Goal: Information Seeking & Learning: Learn about a topic

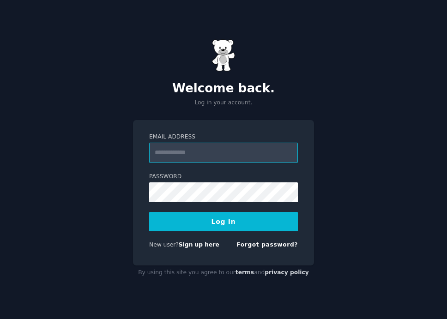
type input "**********"
click at [242, 225] on button "Log In" at bounding box center [223, 221] width 149 height 19
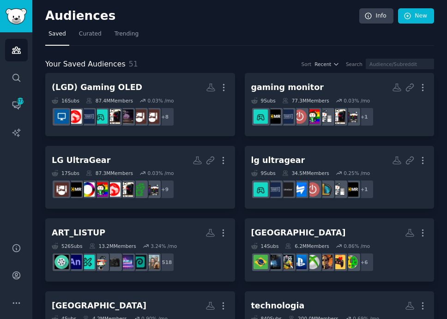
click at [247, 40] on nav "Saved Curated Trending" at bounding box center [239, 36] width 389 height 19
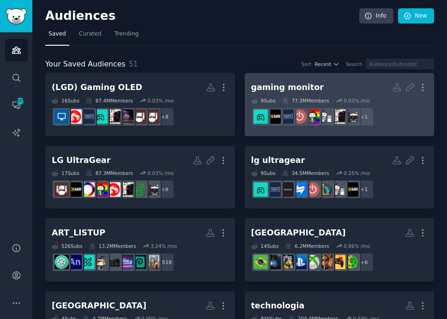
click at [282, 100] on icon at bounding box center [285, 100] width 6 height 6
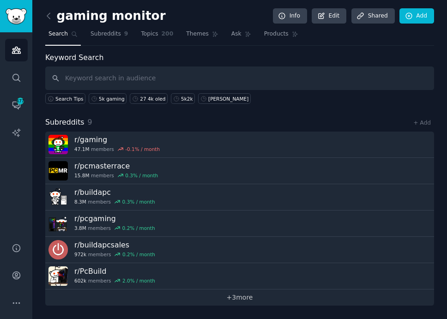
click at [252, 295] on link "+ 3 more" at bounding box center [239, 298] width 389 height 16
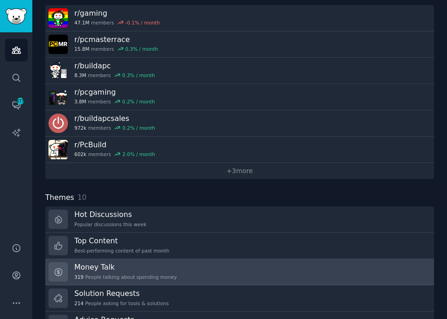
scroll to position [92, 0]
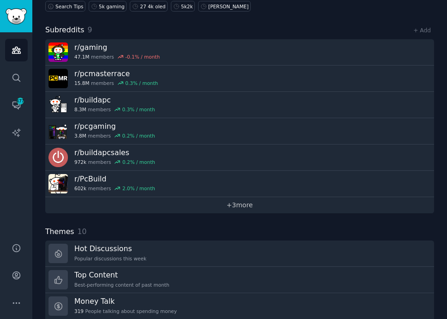
click at [266, 208] on link "+ 3 more" at bounding box center [239, 205] width 389 height 16
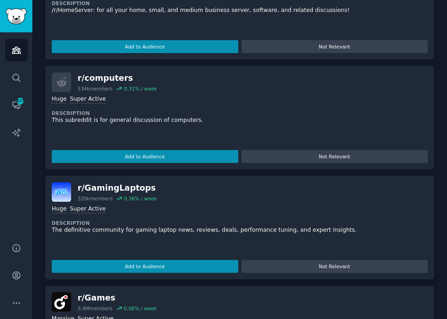
scroll to position [853, 0]
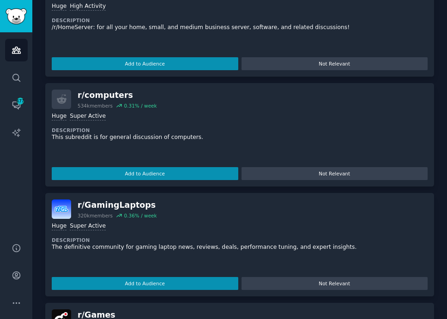
click at [442, 54] on div "gaming monitor Info Edit Share d Add Search Subreddits 9 Topics 200 Themes Ask …" at bounding box center [239, 312] width 415 height 2330
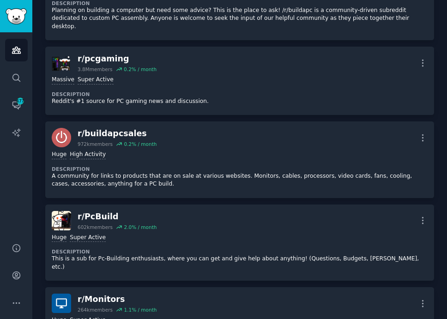
scroll to position [0, 0]
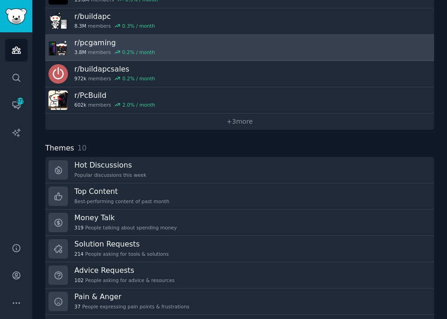
scroll to position [399, 0]
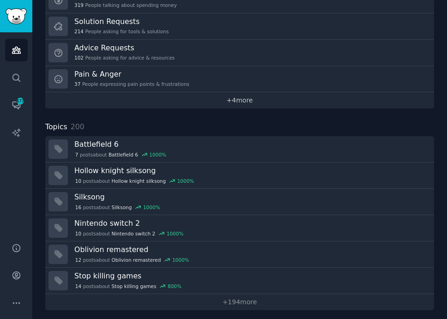
click at [254, 103] on link "+ 4 more" at bounding box center [239, 100] width 389 height 16
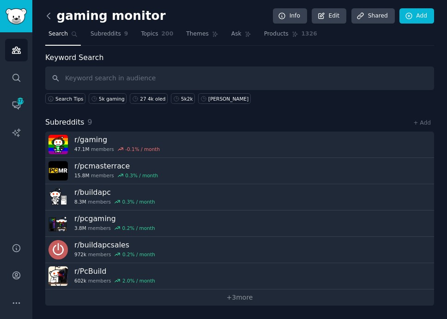
click at [45, 12] on icon at bounding box center [49, 16] width 10 height 10
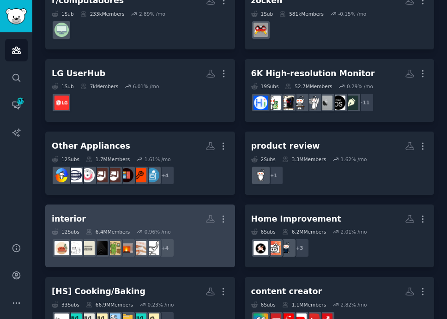
scroll to position [647, 0]
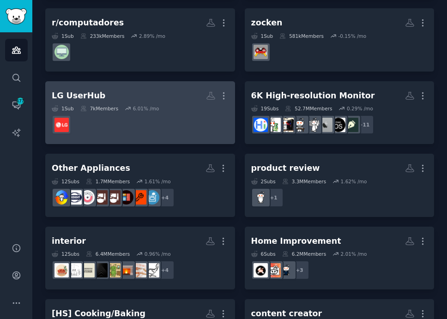
click at [130, 117] on div at bounding box center [140, 124] width 177 height 19
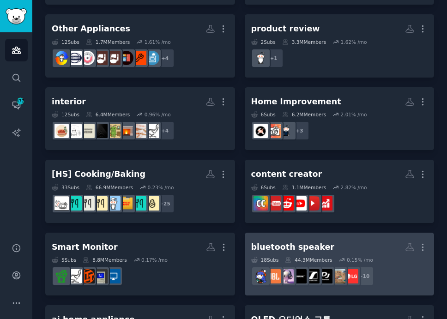
scroll to position [801, 0]
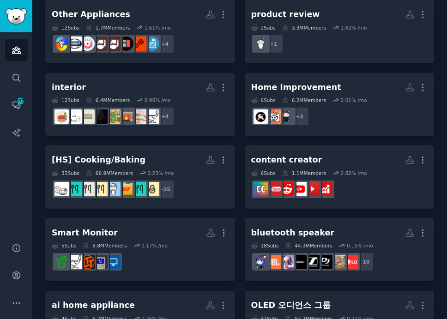
click at [238, 172] on div "LG UserHub More 1 Sub 7k Members 6.01 % /mo gaming monitor More 9 Sub s 77.3M M…" at bounding box center [239, 213] width 389 height 1882
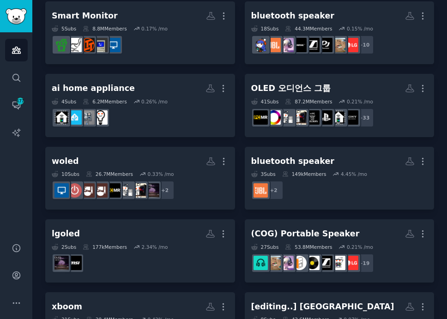
scroll to position [1047, 0]
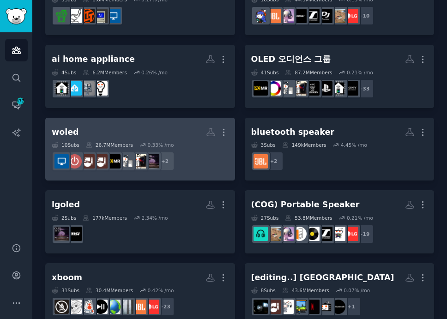
click at [203, 164] on div "+ 2" at bounding box center [140, 161] width 177 height 19
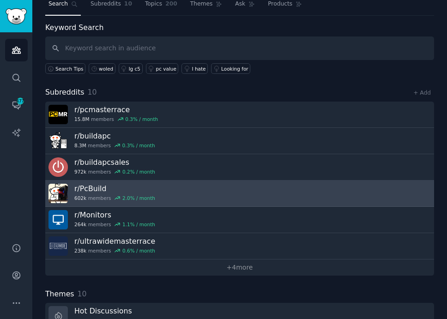
scroll to position [61, 0]
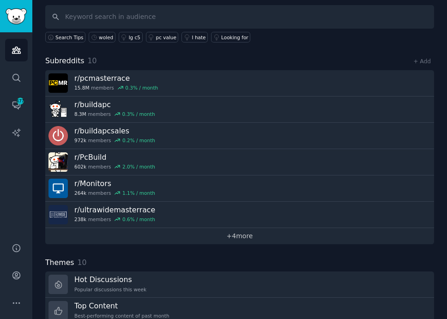
click at [257, 231] on link "+ 4 more" at bounding box center [239, 236] width 389 height 16
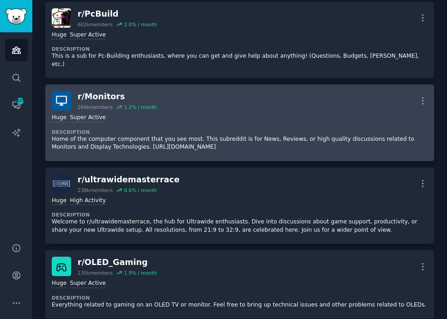
scroll to position [339, 0]
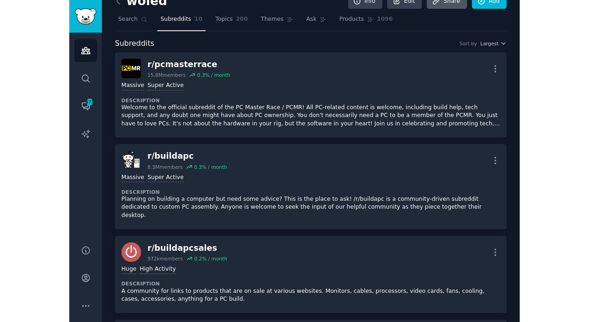
scroll to position [0, 0]
